Goal: Transaction & Acquisition: Obtain resource

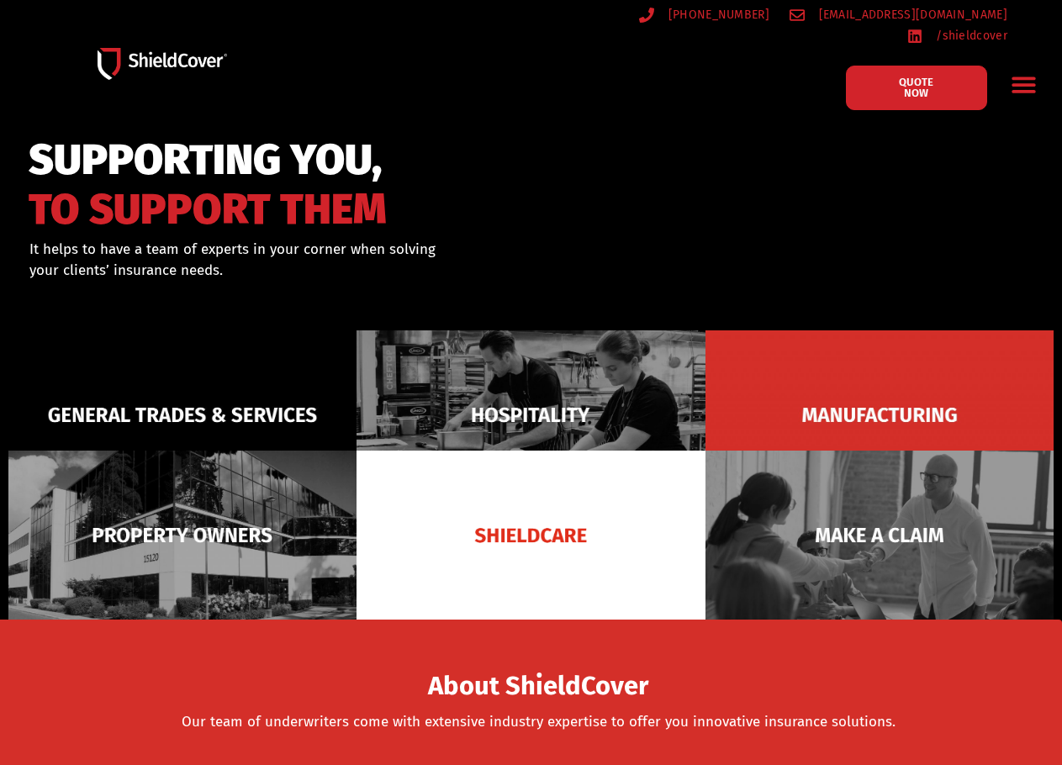
click at [789, 114] on header "(07) 3510 9535 hello@shieldcover.com.au /shieldcover QUOTE NOW General Trades &…" at bounding box center [531, 64] width 1062 height 129
click at [1006, 65] on div "Menu Toggle" at bounding box center [1024, 85] width 40 height 40
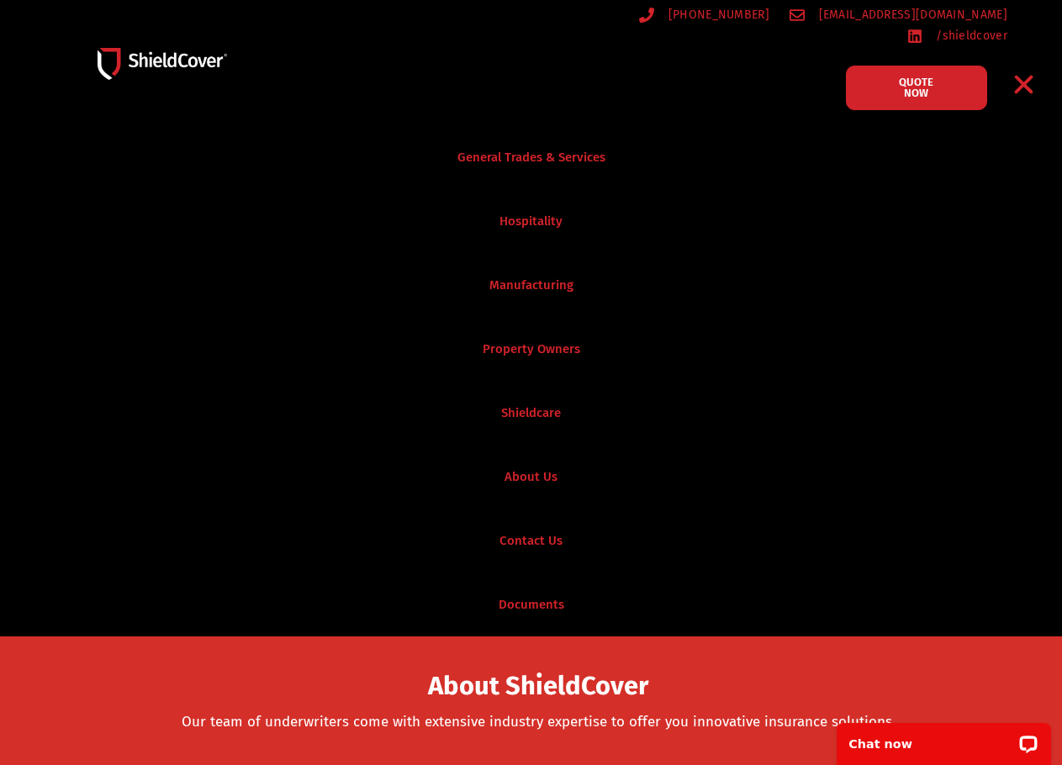
click at [1018, 71] on icon "Menu Toggle" at bounding box center [1024, 84] width 26 height 26
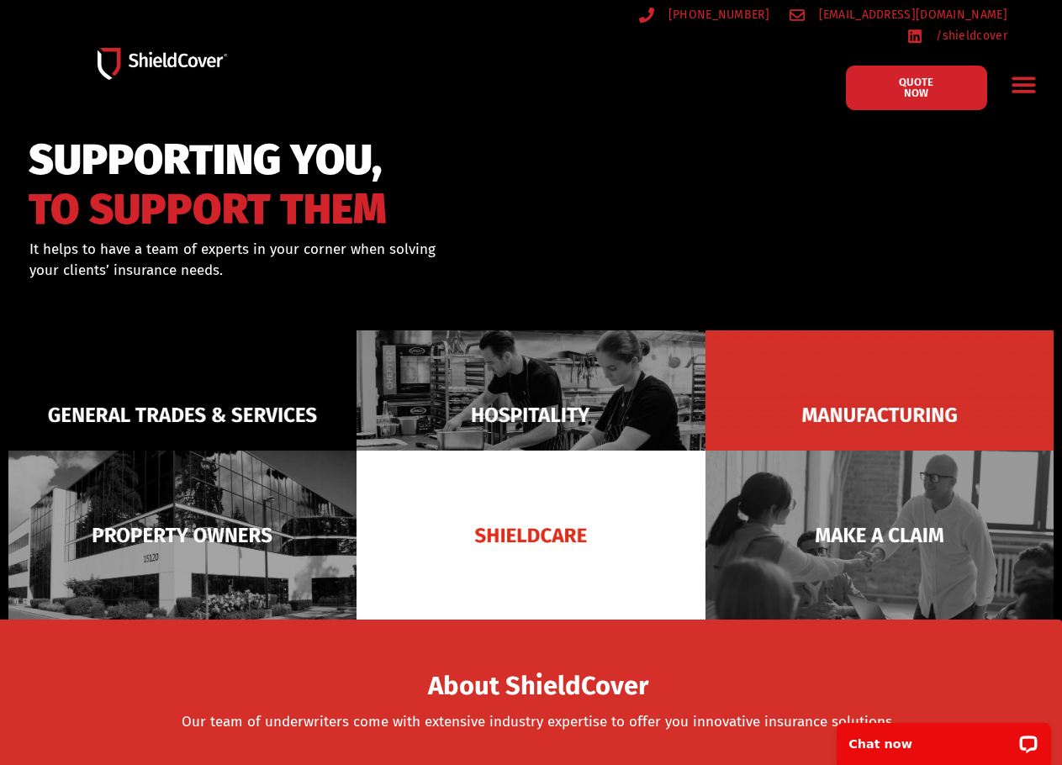
click at [131, 53] on img at bounding box center [162, 64] width 129 height 32
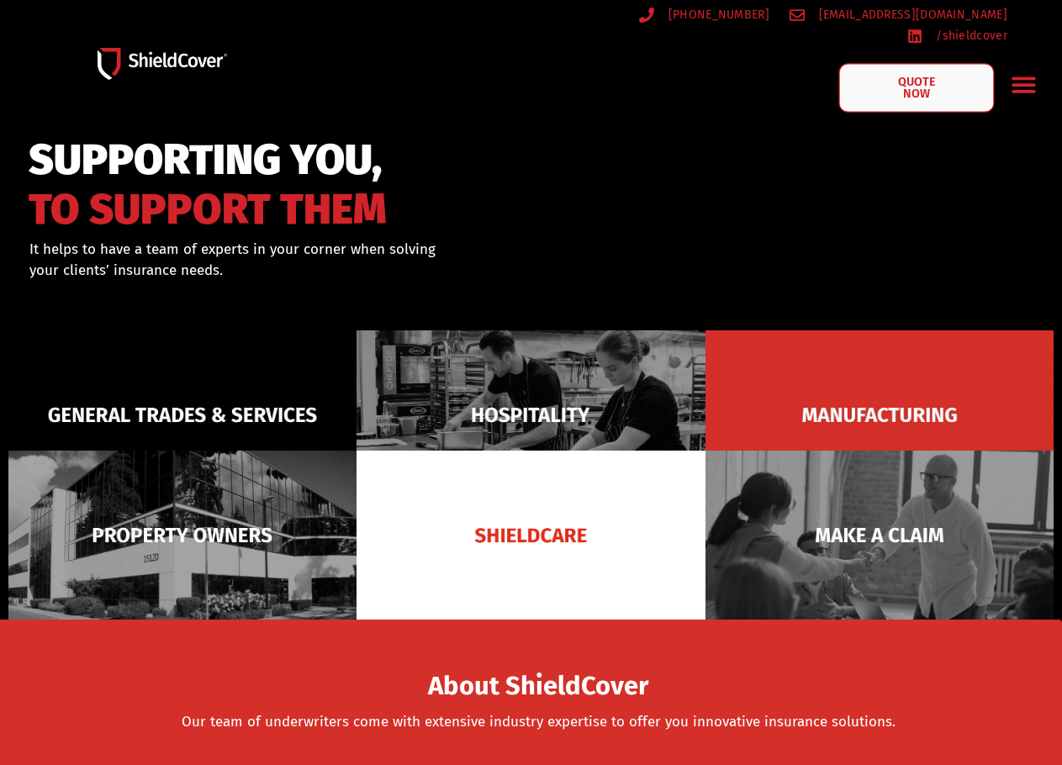
click at [911, 76] on span "QUOTE NOW" at bounding box center [916, 88] width 67 height 24
